Goal: Check status: Check status

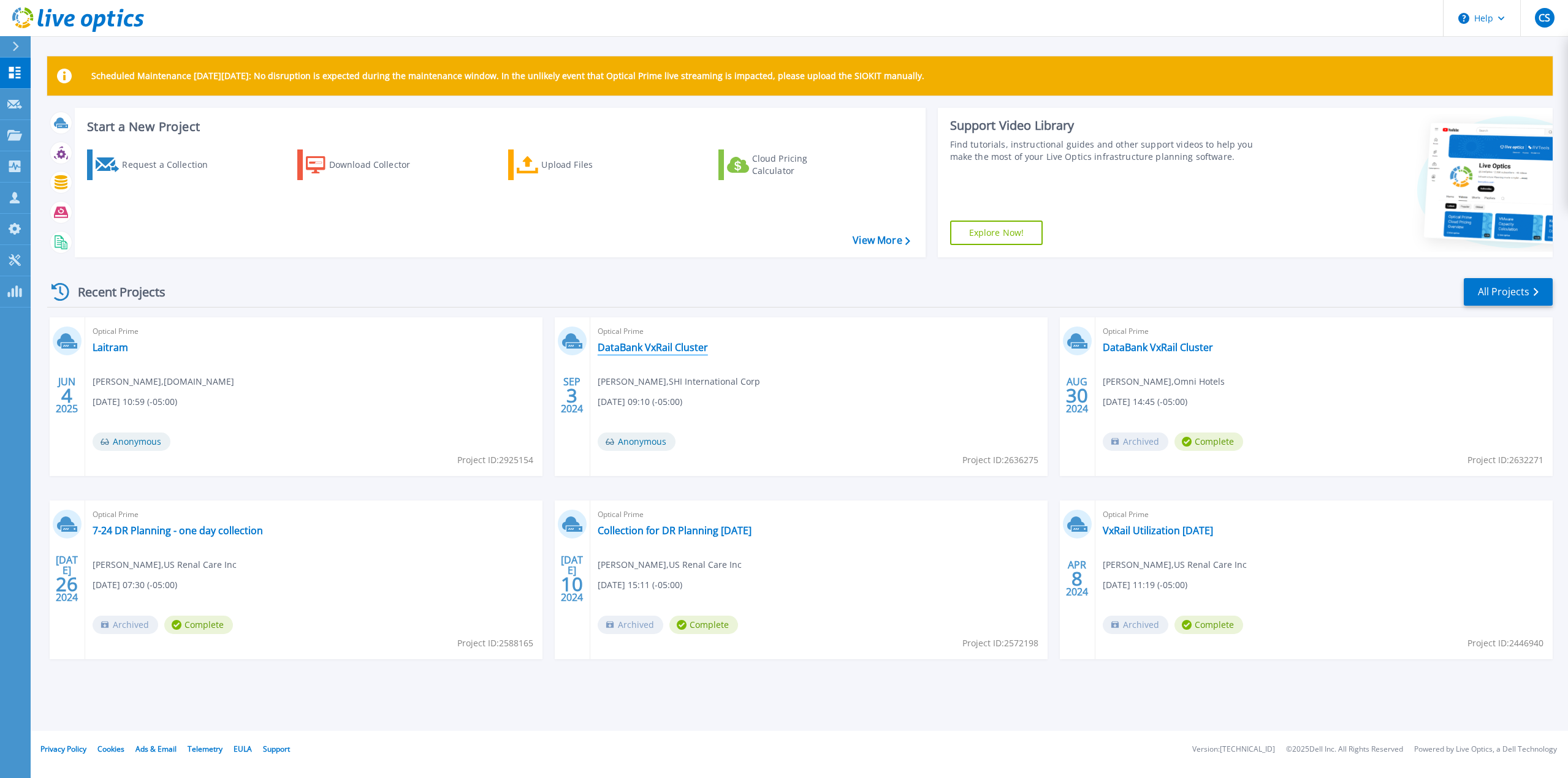
click at [661, 352] on link "DataBank VxRail Cluster" at bounding box center [652, 347] width 110 height 12
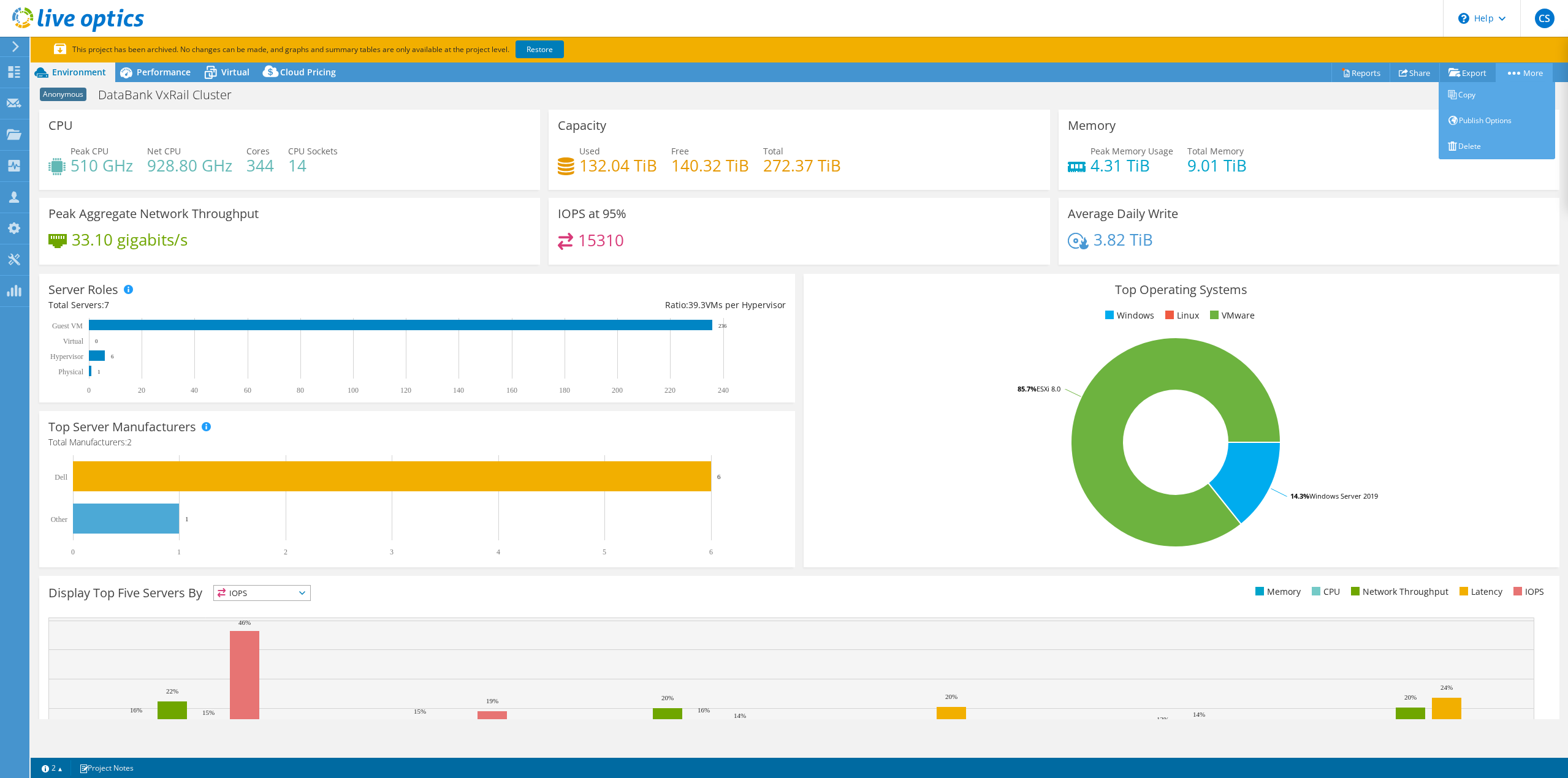
select select "USEast"
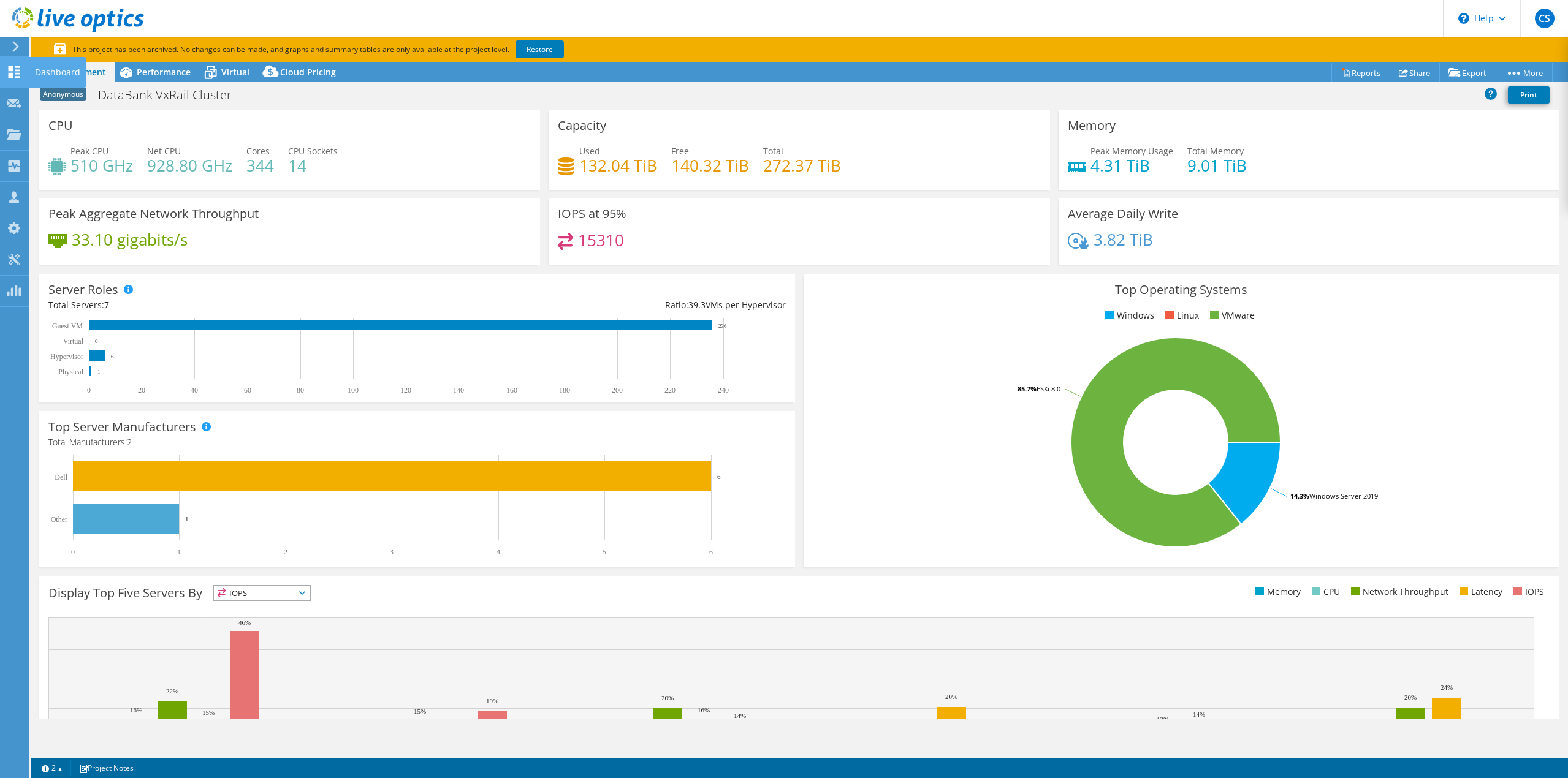
click at [11, 70] on use at bounding box center [14, 72] width 12 height 12
